Goal: Check status

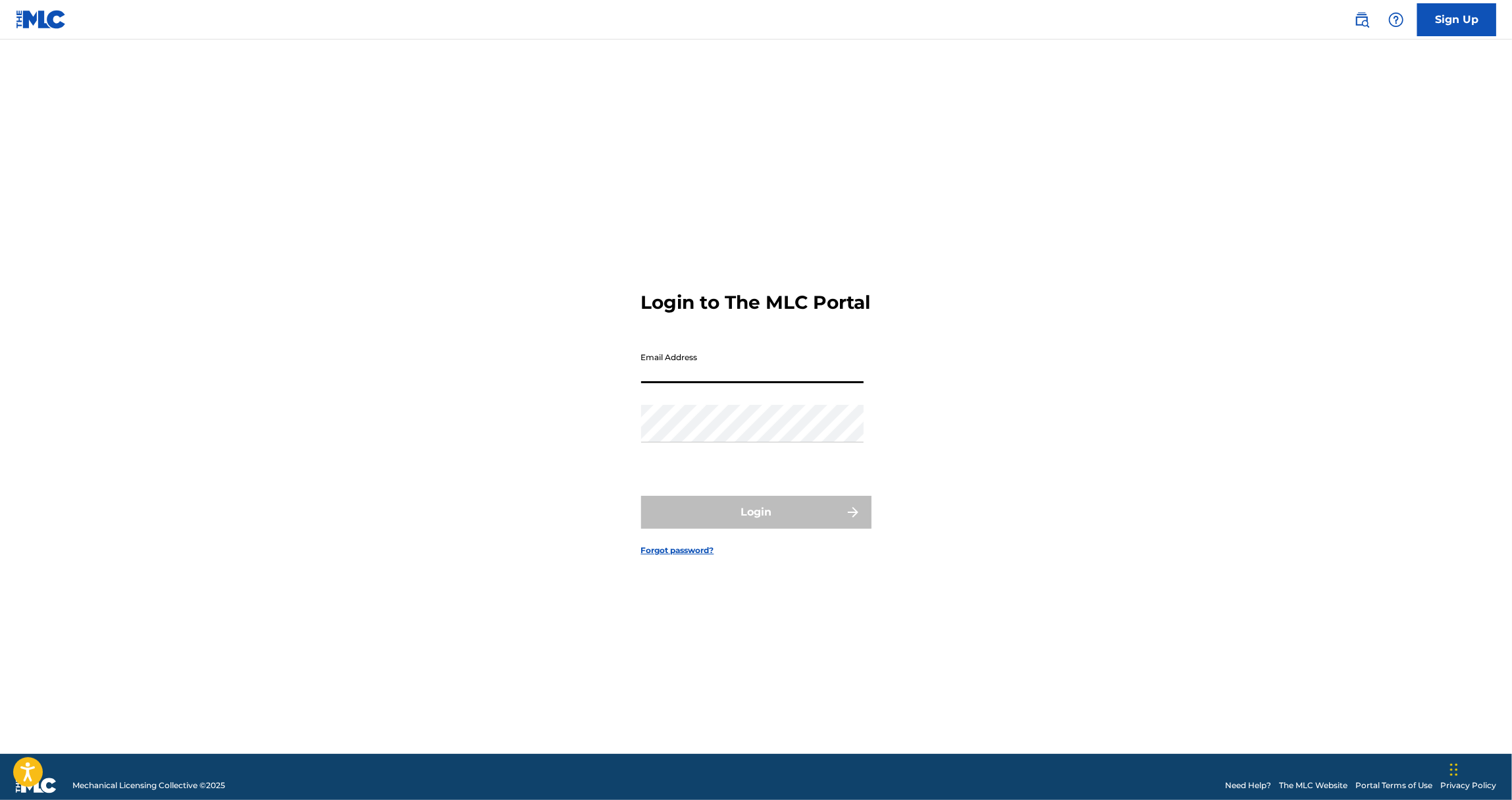
click at [682, 384] on input "Email Address" at bounding box center [752, 364] width 223 height 38
drag, startPoint x: 747, startPoint y: 387, endPoint x: 543, endPoint y: 365, distance: 205.2
click at [543, 365] on div "Login to The MLC Portal Email Address [EMAIL_ADDRESS][DOMAIN_NAME] Password Log…" at bounding box center [756, 413] width 922 height 682
type input "[EMAIL_ADDRESS][DOMAIN_NAME]"
click at [759, 526] on button "Login" at bounding box center [756, 512] width 230 height 33
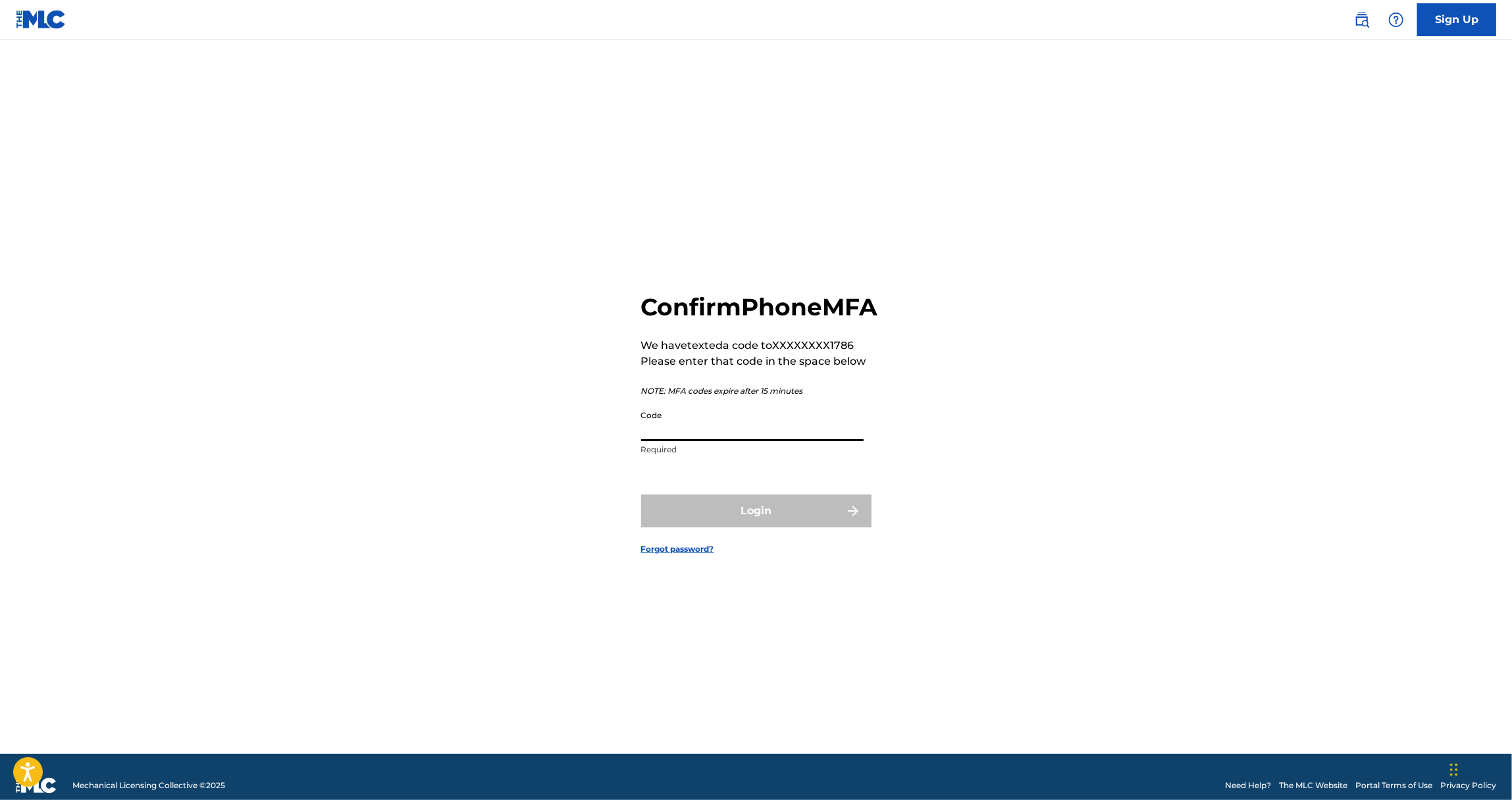
click at [705, 442] on input "Code" at bounding box center [752, 422] width 223 height 38
type input "543523"
click at [641, 495] on button "Login" at bounding box center [756, 511] width 230 height 33
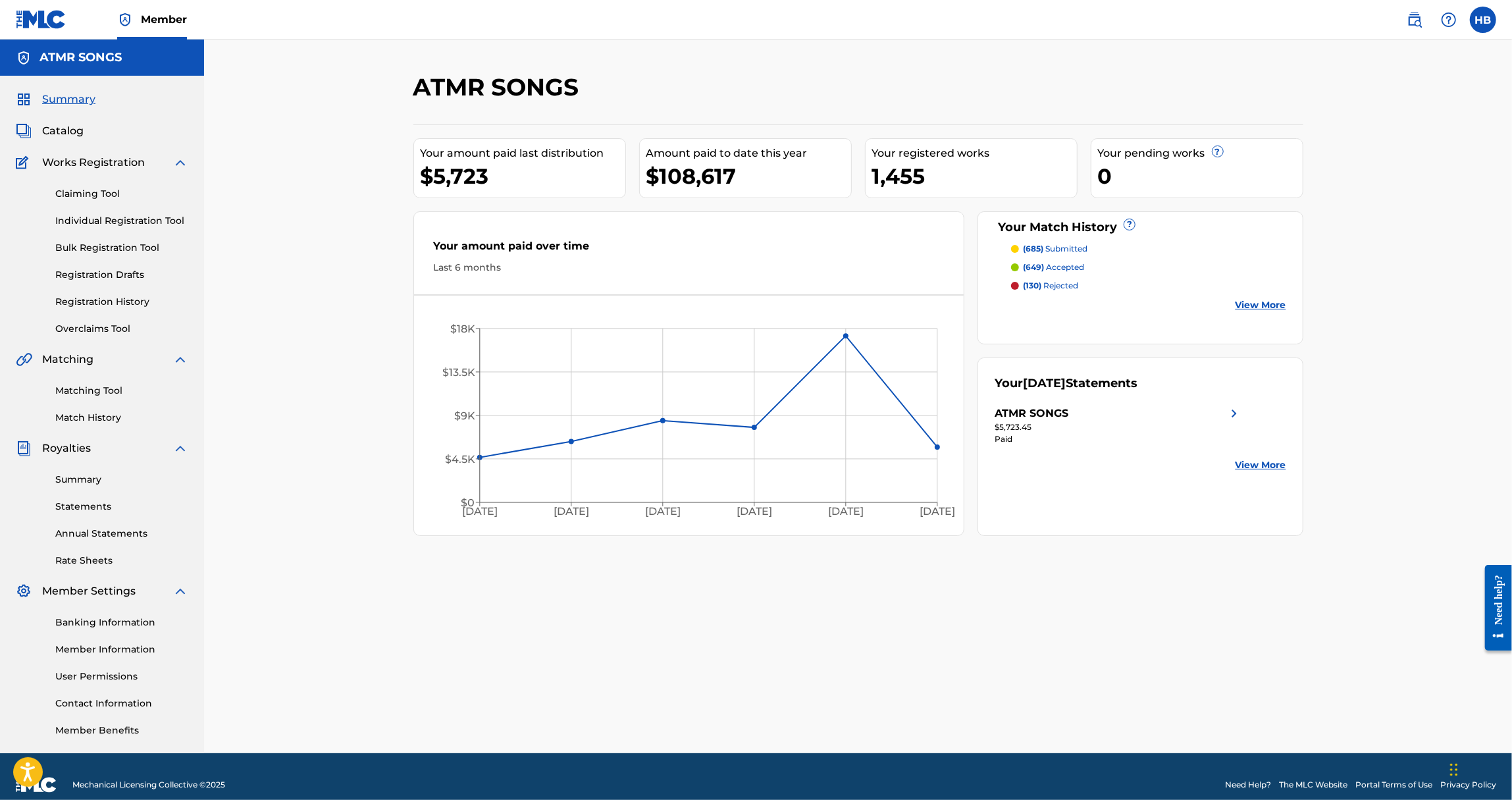
click at [78, 422] on link "Match History" at bounding box center [122, 418] width 133 height 14
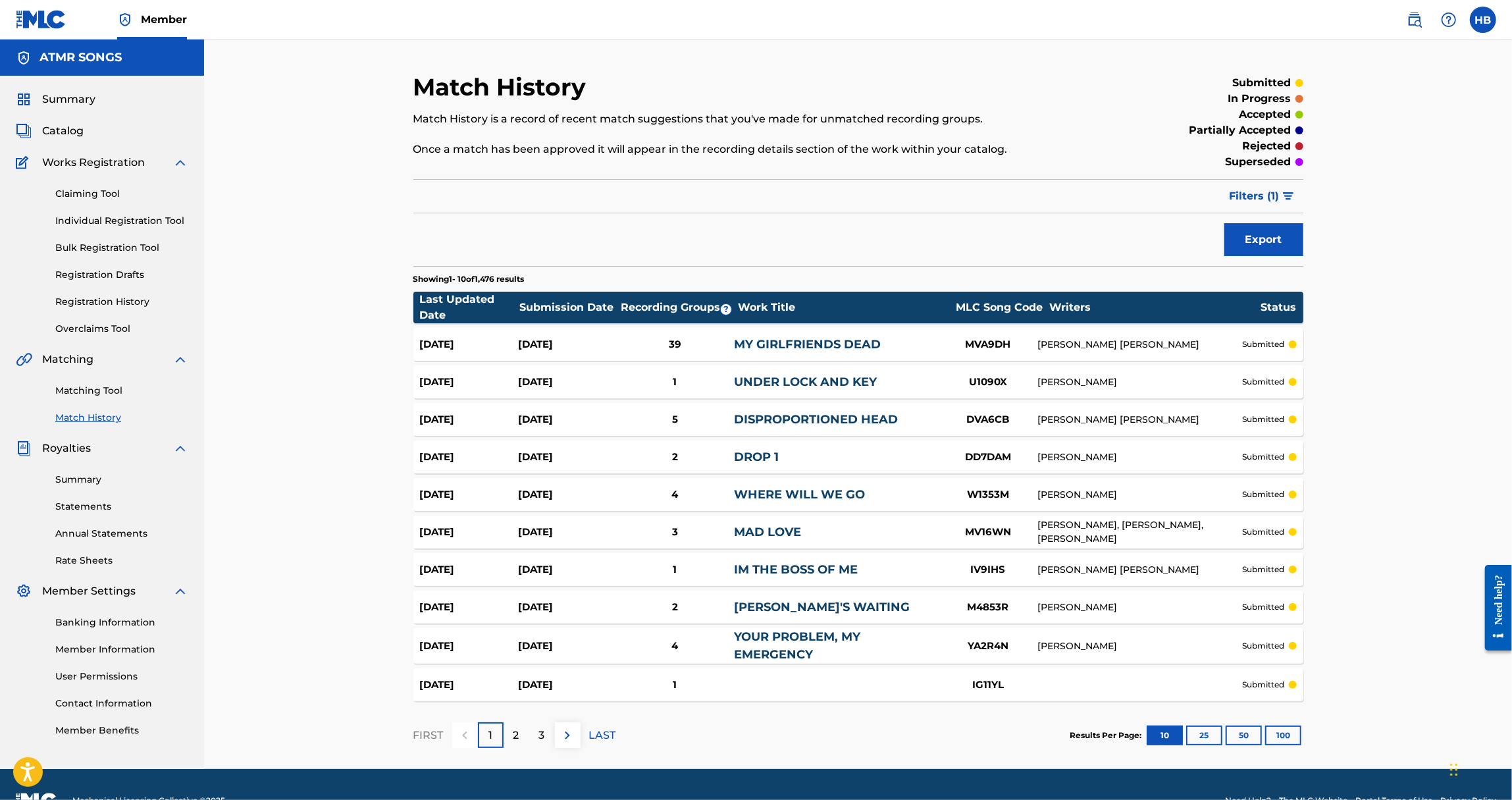
click at [1282, 736] on button "100" at bounding box center [1283, 736] width 36 height 20
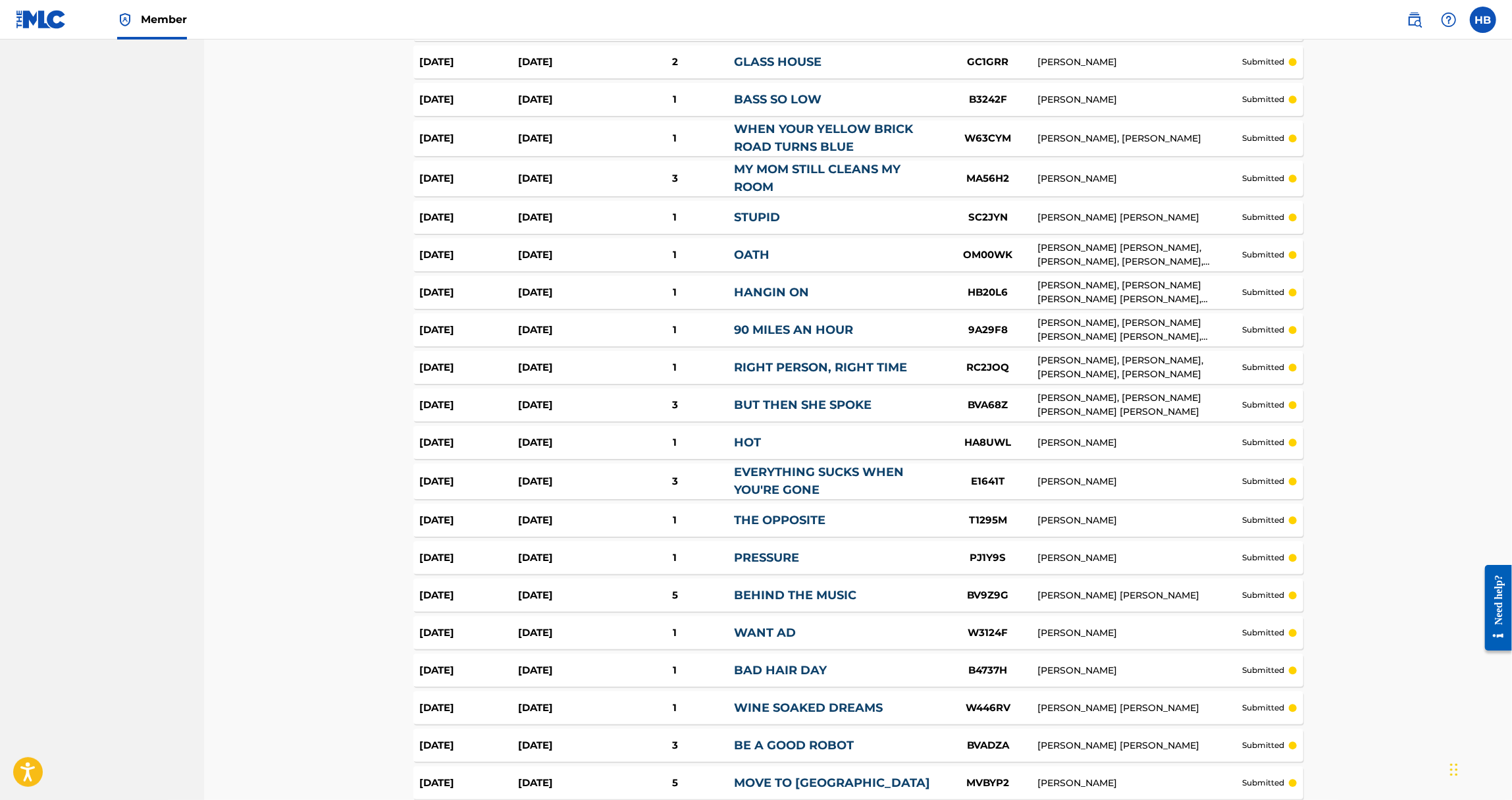
scroll to position [3421, 0]
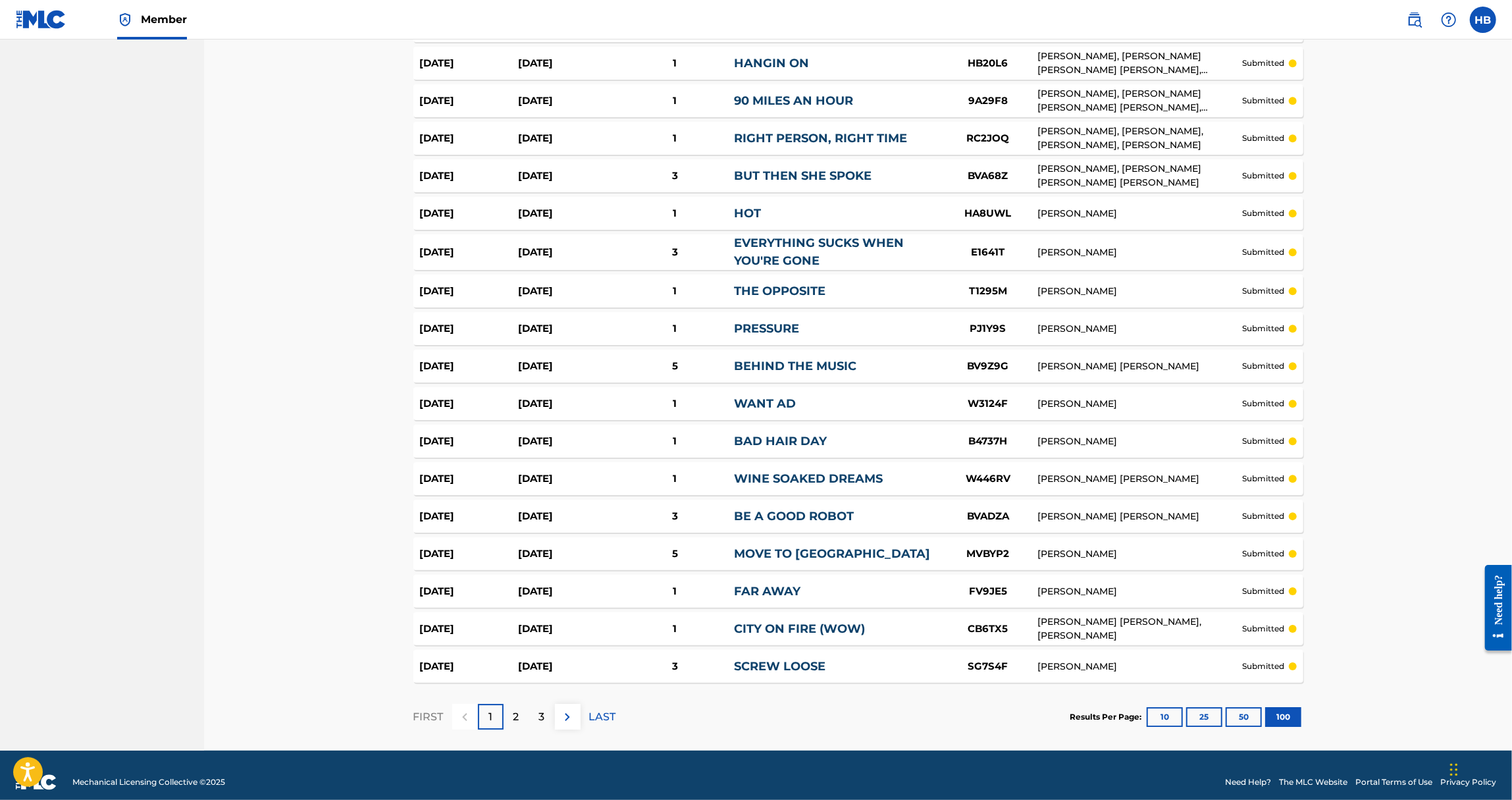
click at [537, 705] on div "3" at bounding box center [543, 717] width 26 height 26
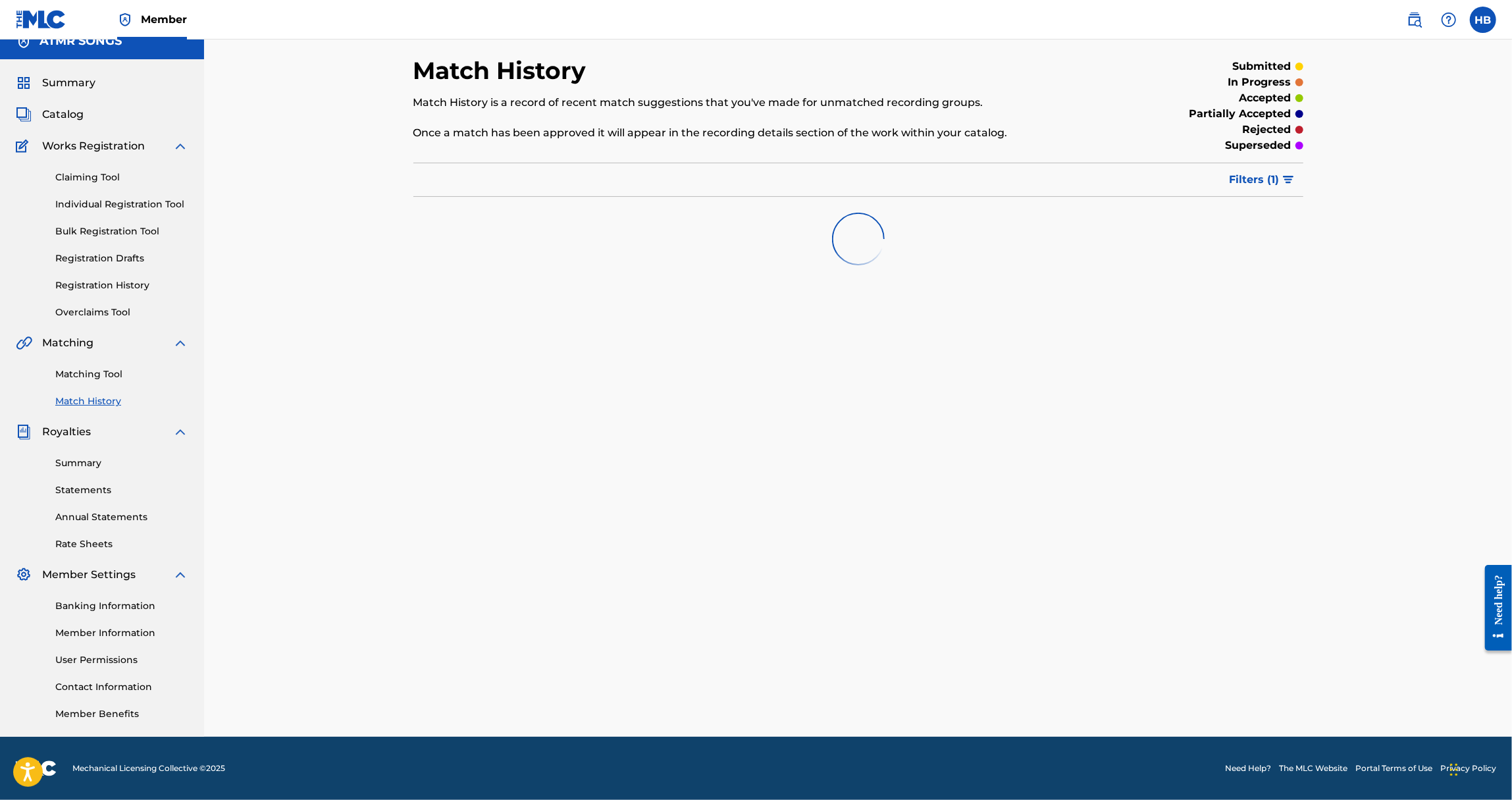
scroll to position [3419, 0]
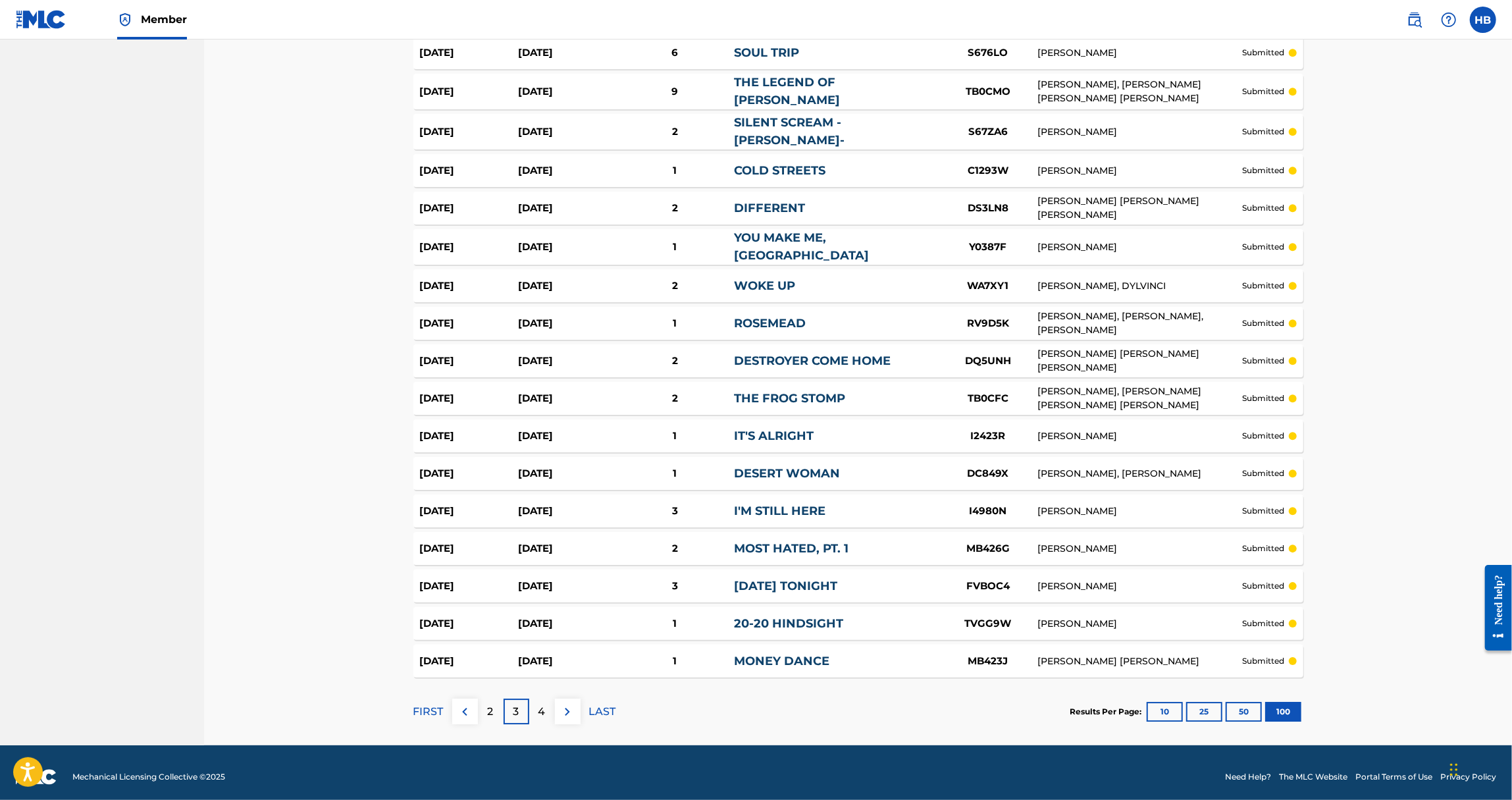
click at [537, 705] on div "4" at bounding box center [543, 712] width 26 height 26
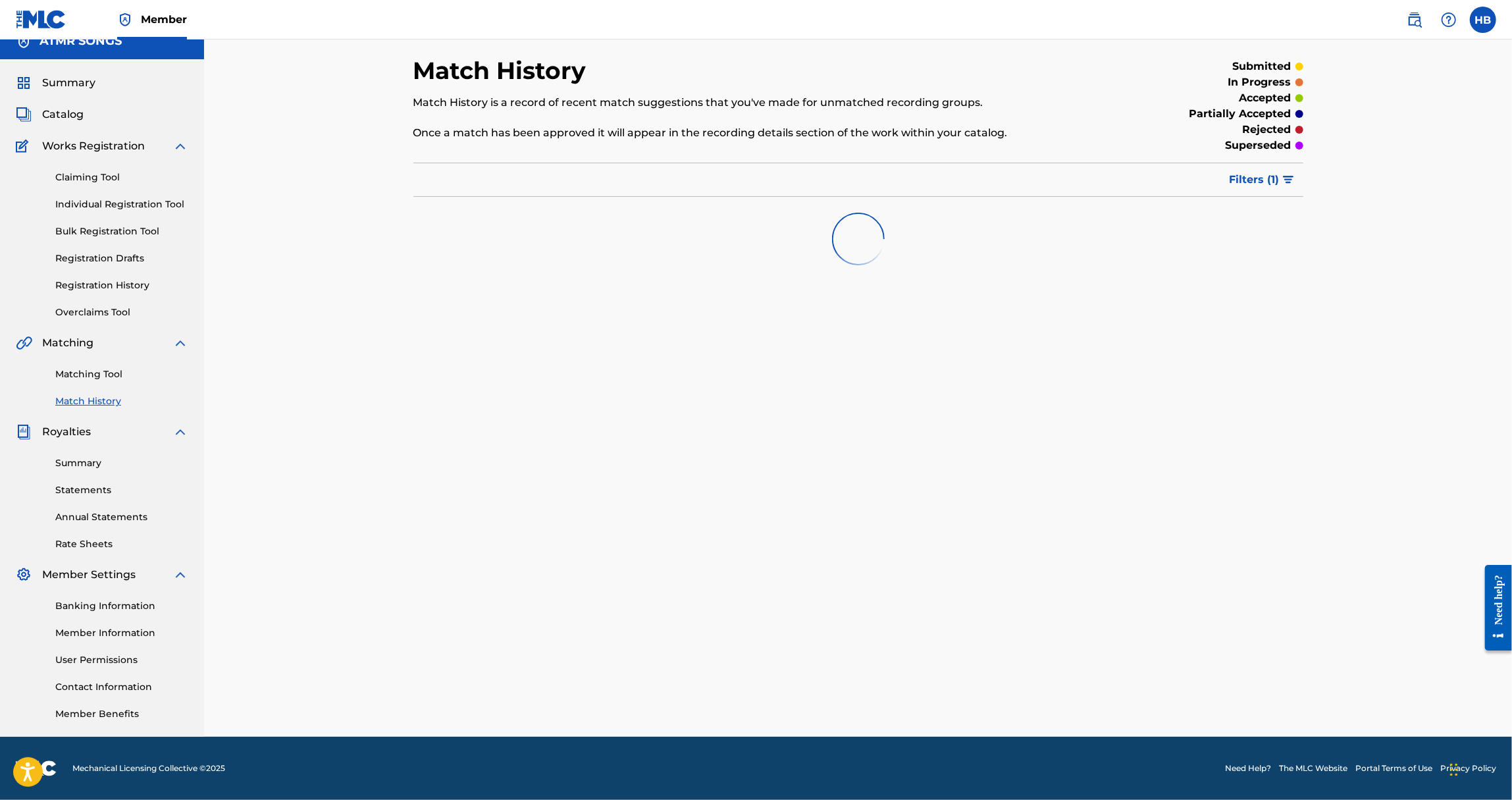
scroll to position [3421, 0]
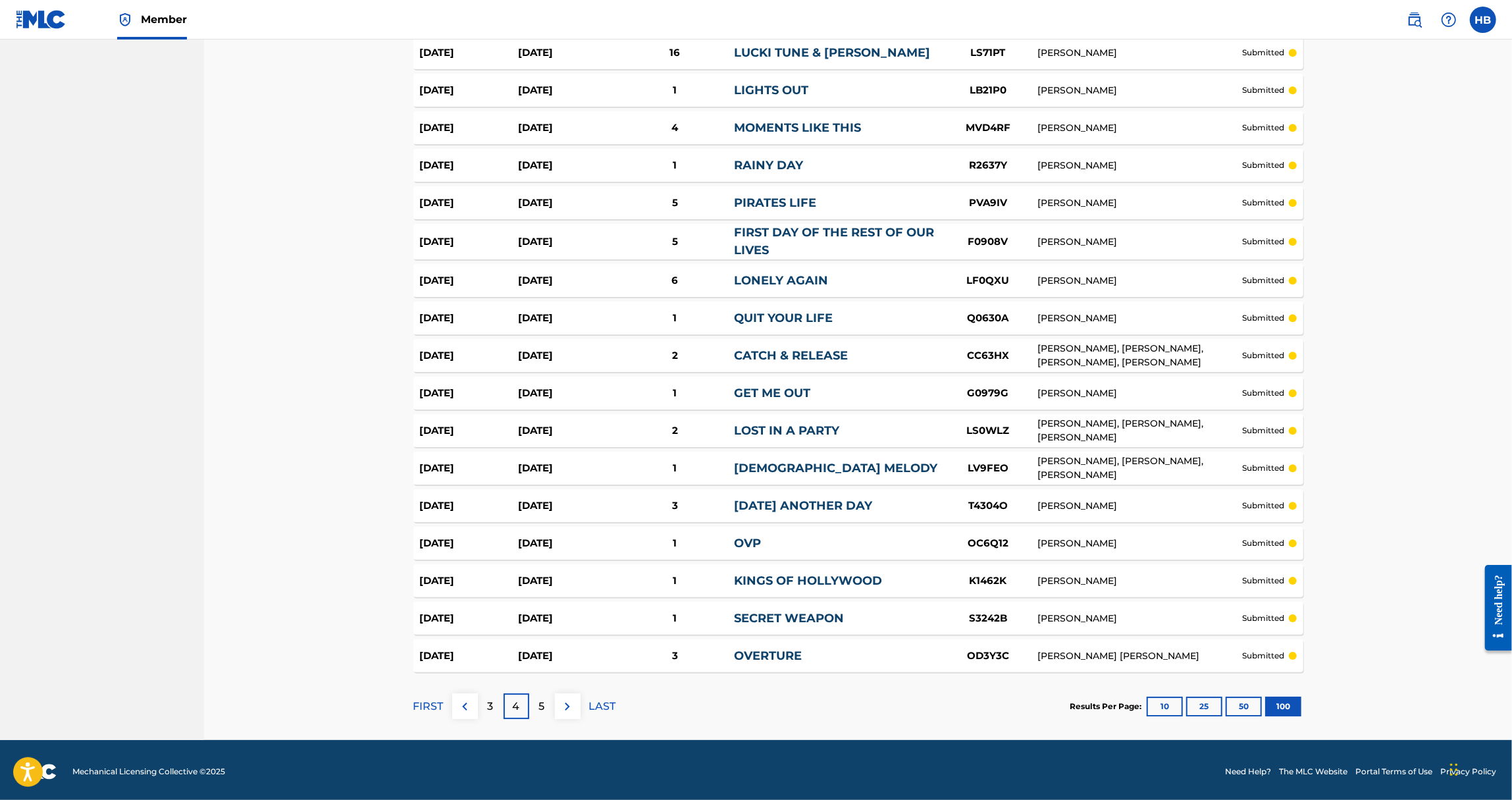
click at [537, 705] on div "5" at bounding box center [543, 707] width 26 height 26
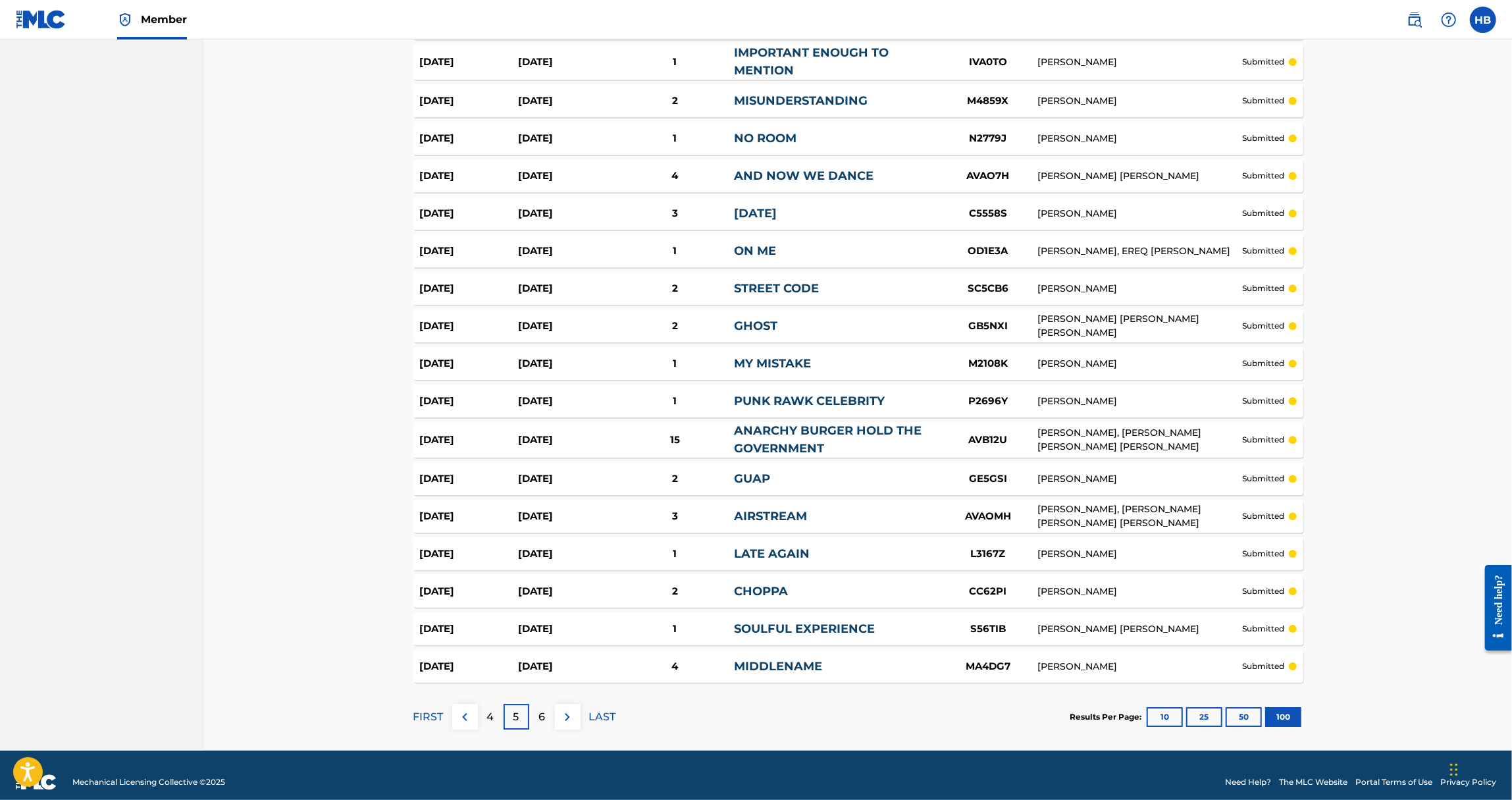
click at [537, 705] on div "6" at bounding box center [543, 717] width 26 height 26
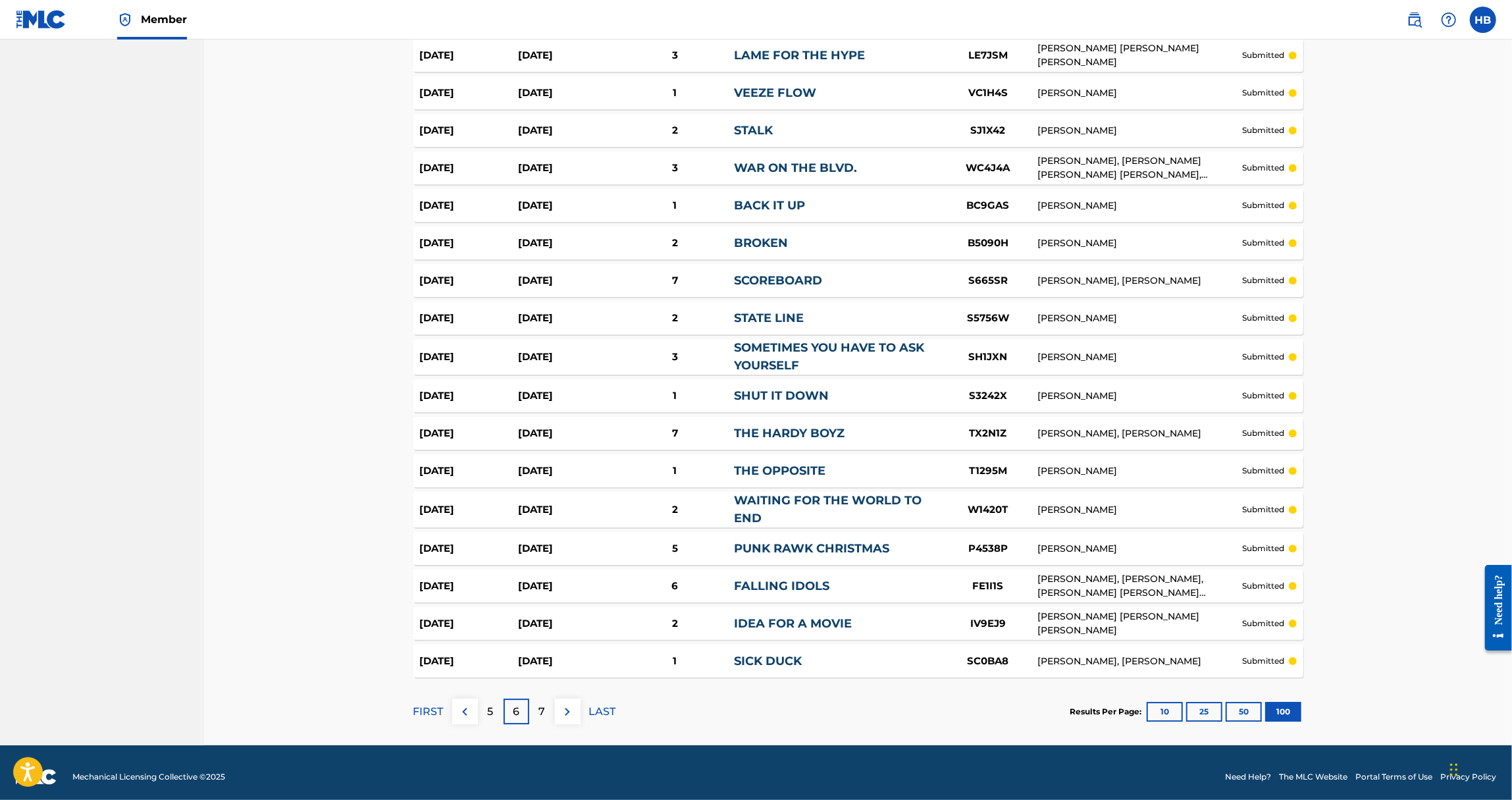
click at [537, 705] on div "7" at bounding box center [543, 712] width 26 height 26
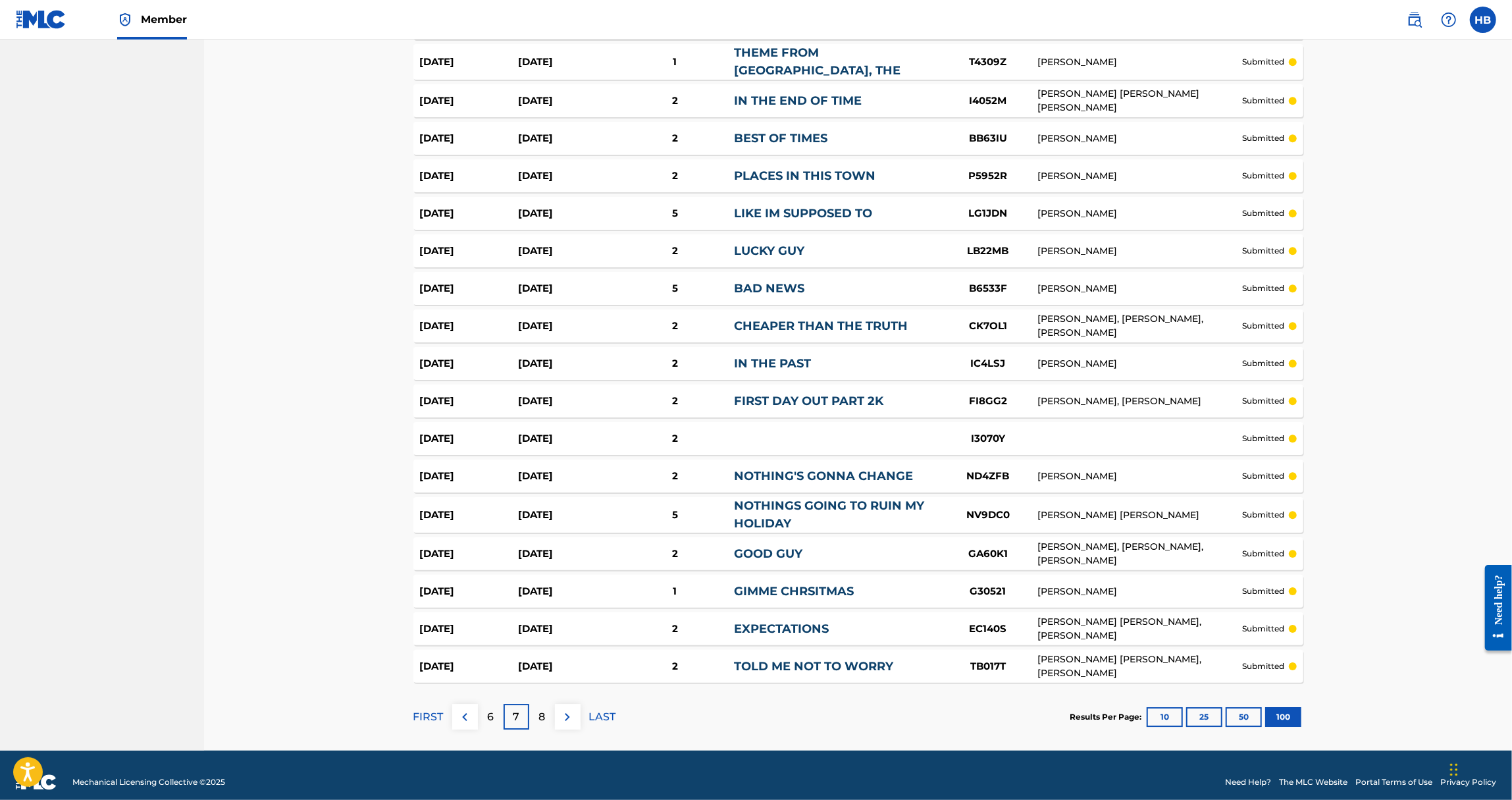
click at [540, 715] on p "8" at bounding box center [542, 717] width 7 height 16
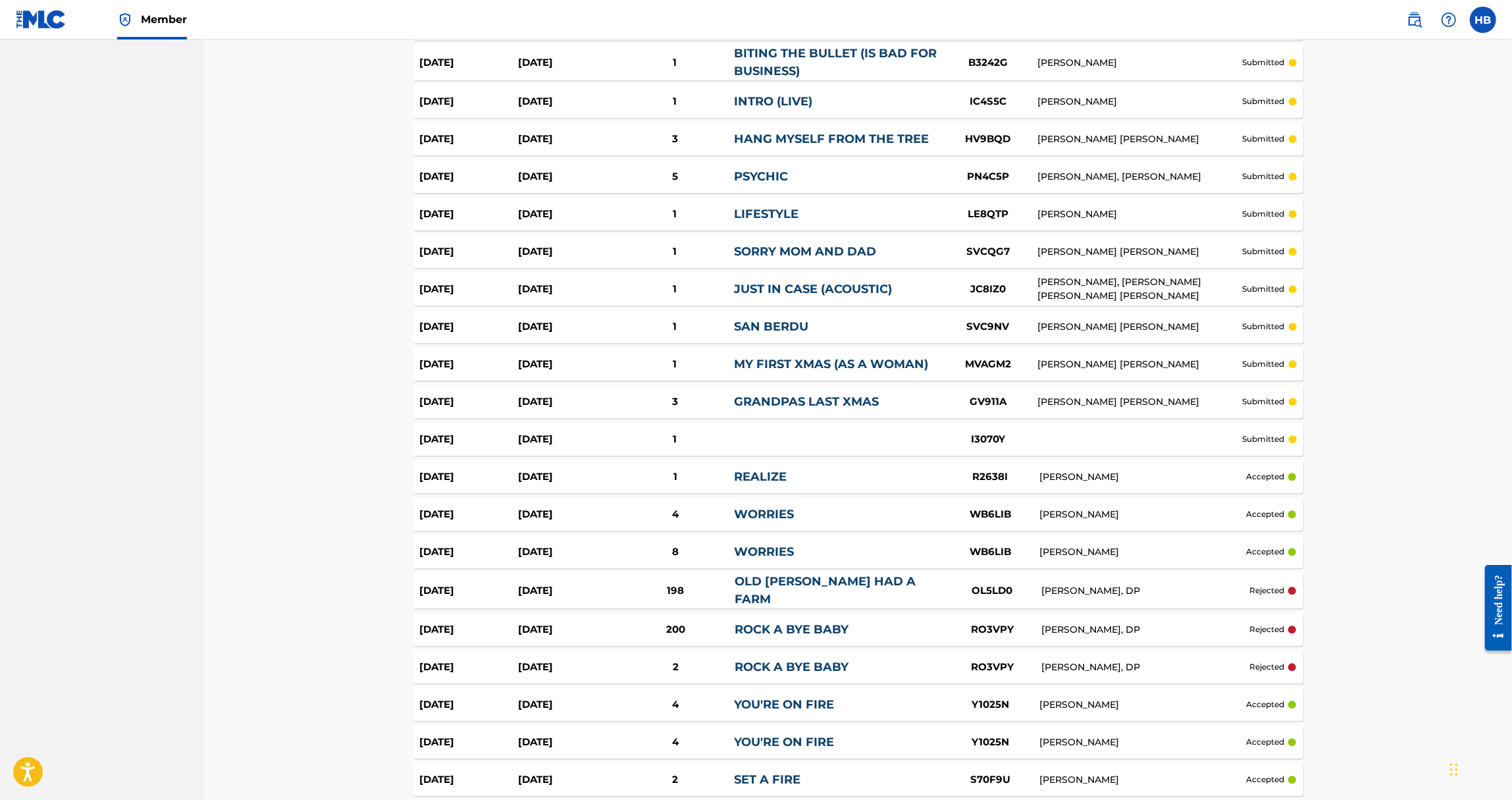
scroll to position [3061, 0]
click at [597, 437] on div "[DATE]" at bounding box center [567, 441] width 98 height 15
